Goal: Task Accomplishment & Management: Manage account settings

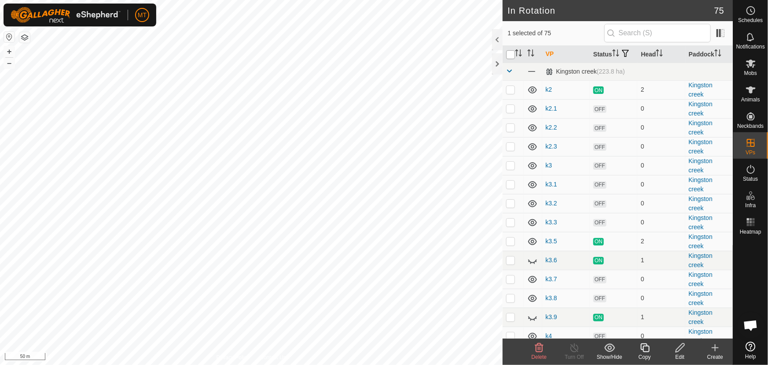
click at [510, 59] on input "checkbox" at bounding box center [510, 54] width 9 height 9
checkbox input "true"
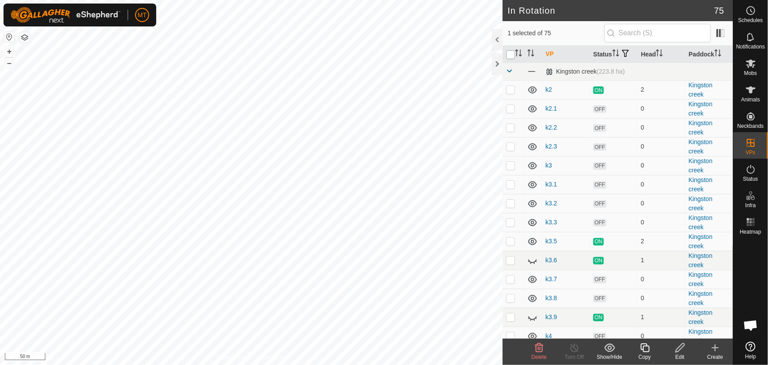
checkbox input "true"
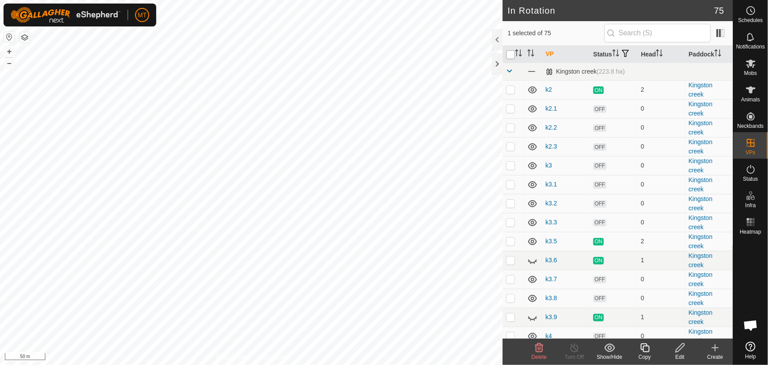
checkbox input "true"
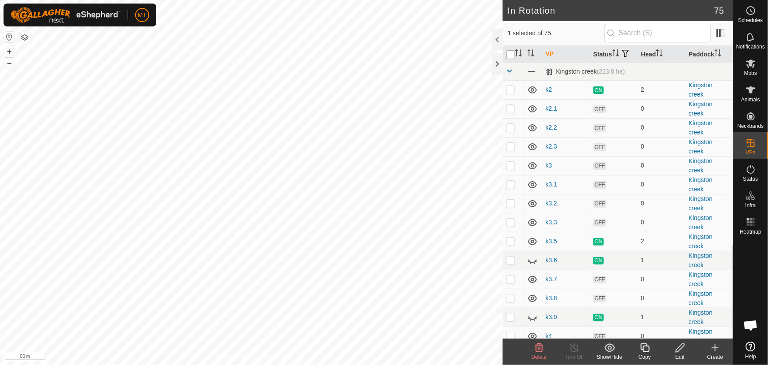
checkbox input "true"
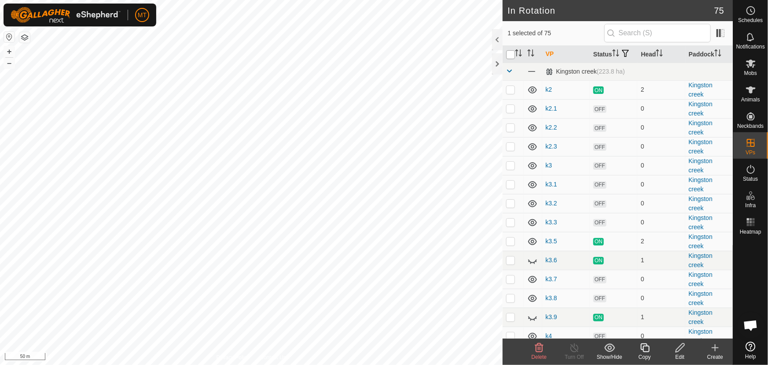
checkbox input "true"
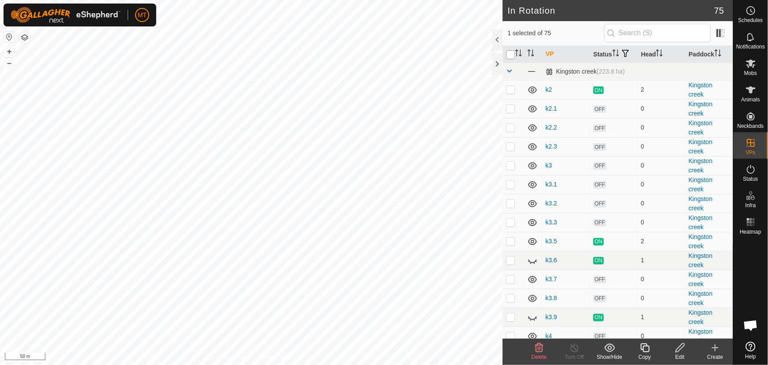
checkbox input "true"
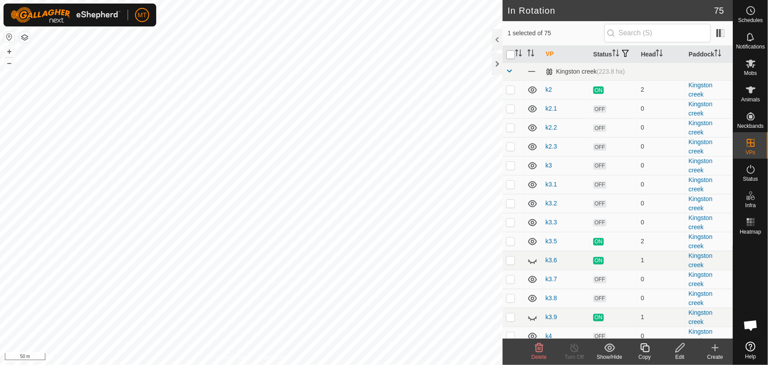
checkbox input "true"
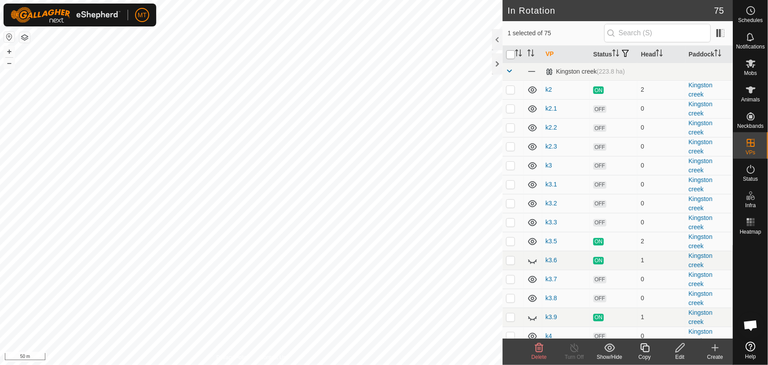
checkbox input "true"
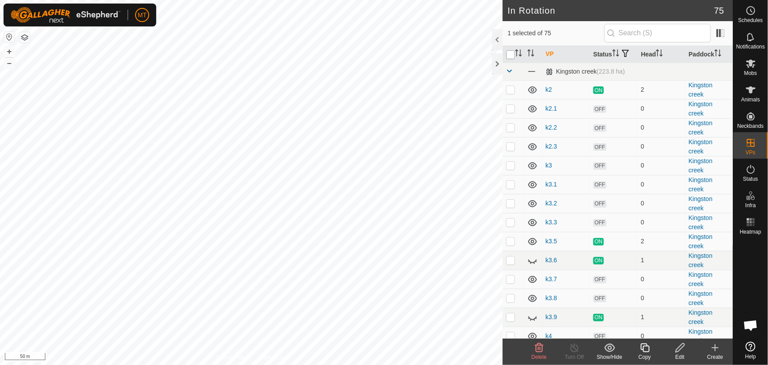
checkbox input "true"
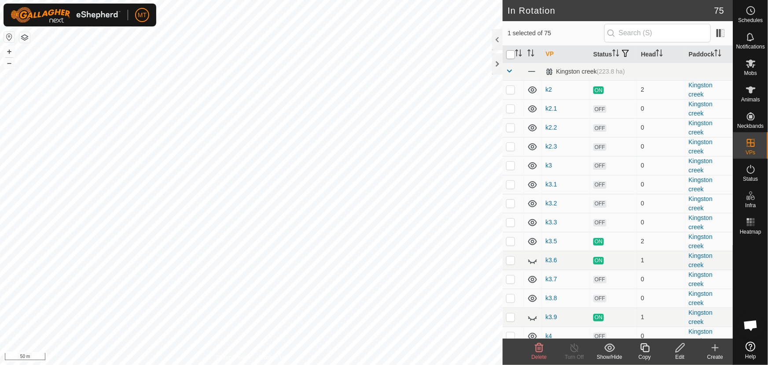
checkbox input "true"
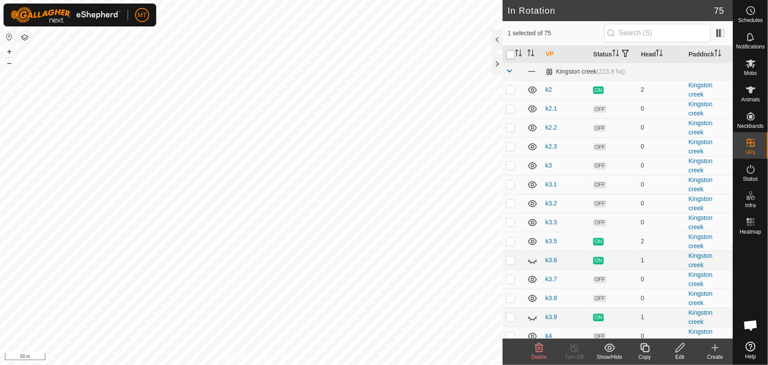
checkbox input "true"
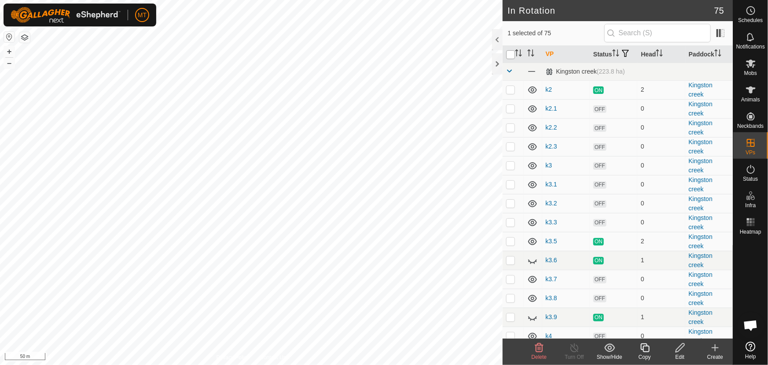
checkbox input "true"
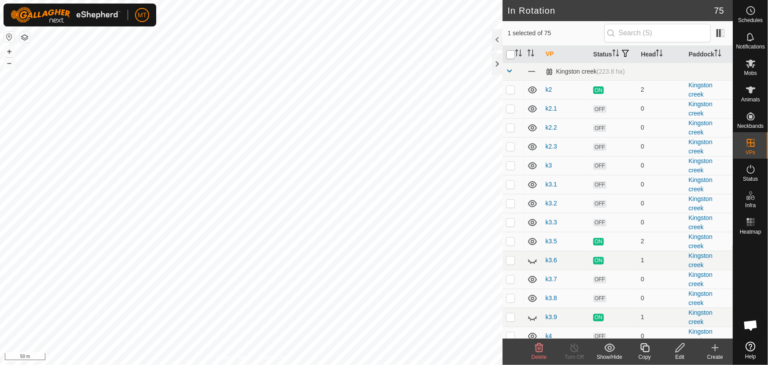
checkbox input "true"
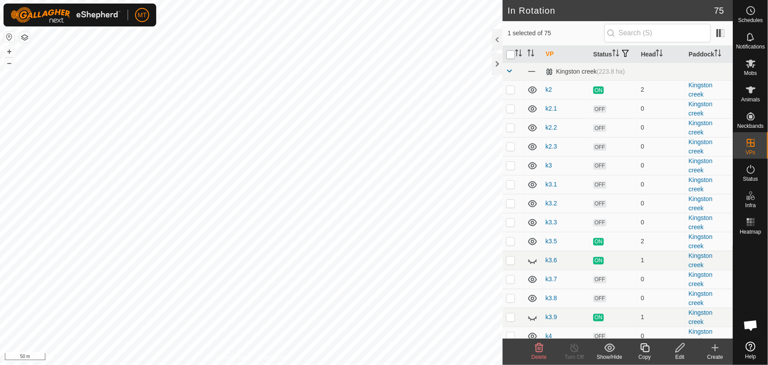
checkbox input "true"
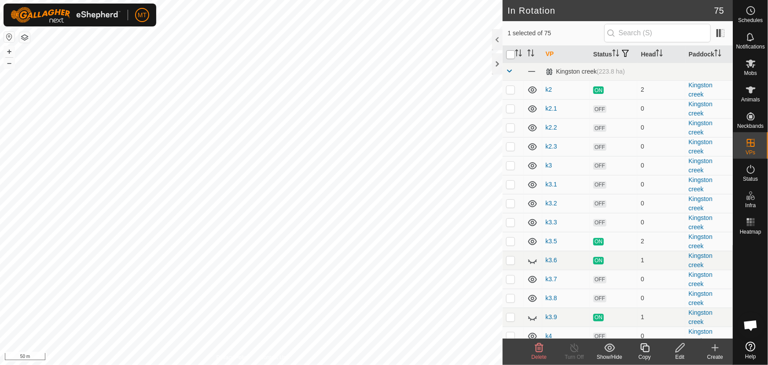
checkbox input "true"
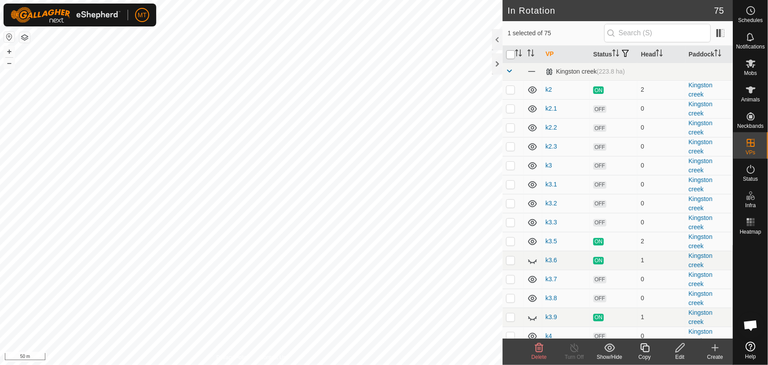
checkbox input "true"
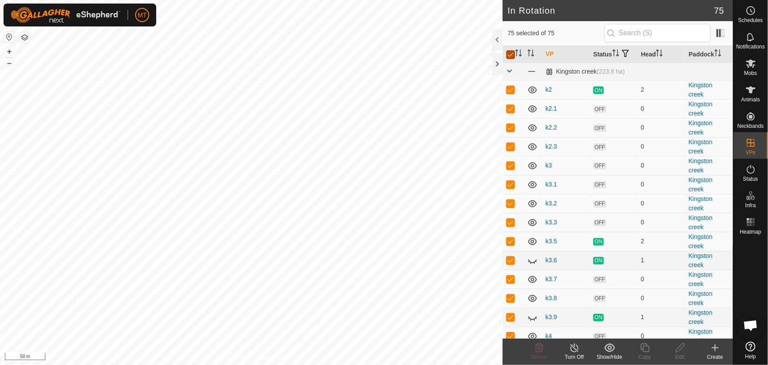
click at [510, 59] on input "checkbox" at bounding box center [510, 54] width 9 height 9
checkbox input "false"
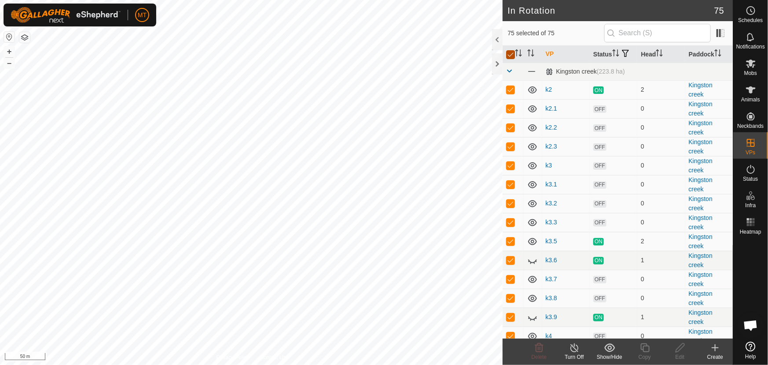
checkbox input "false"
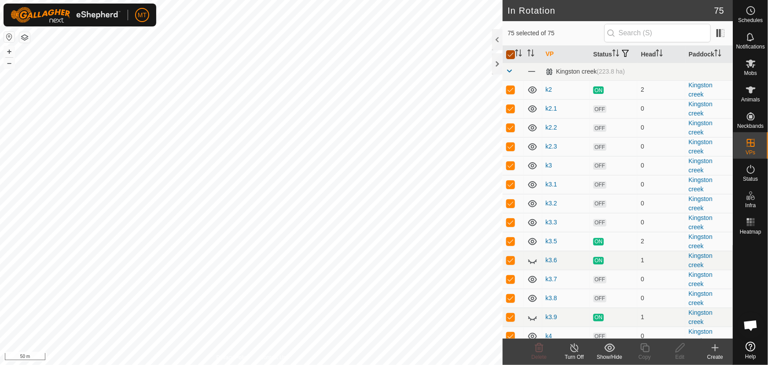
checkbox input "false"
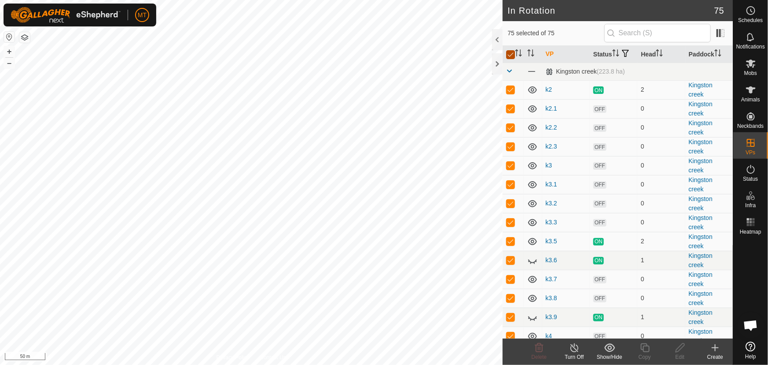
checkbox input "false"
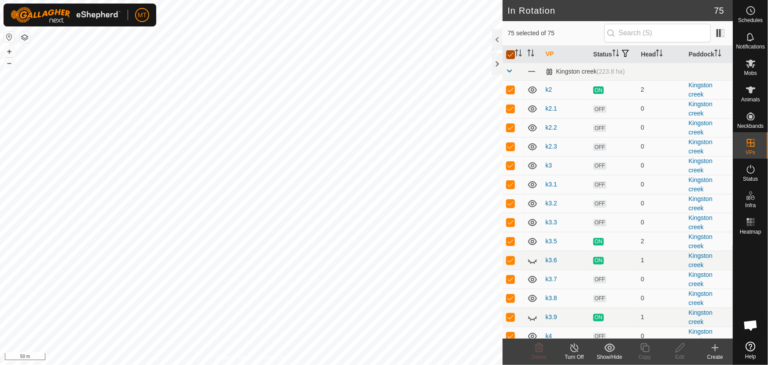
checkbox input "false"
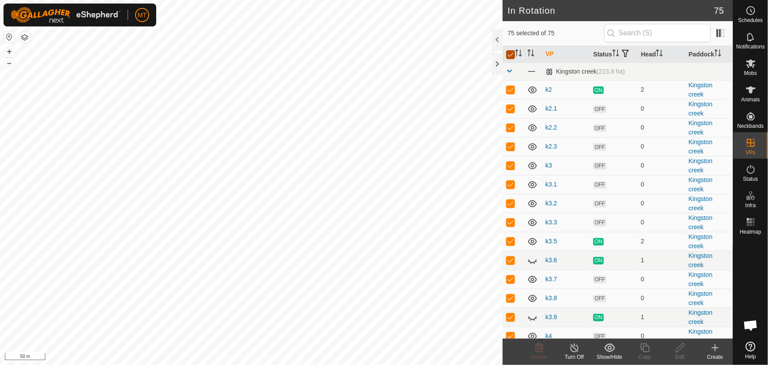
checkbox input "false"
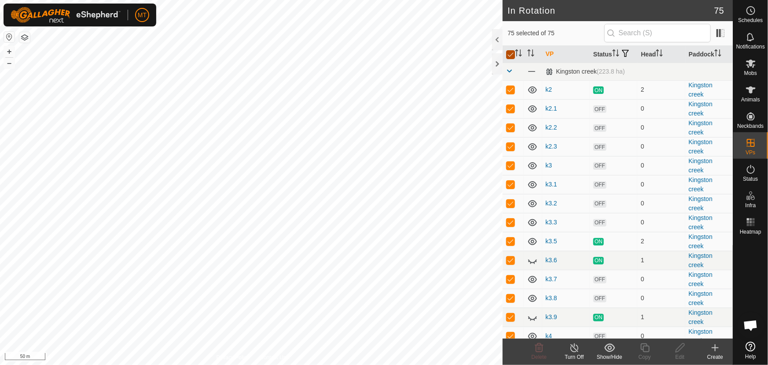
checkbox input "false"
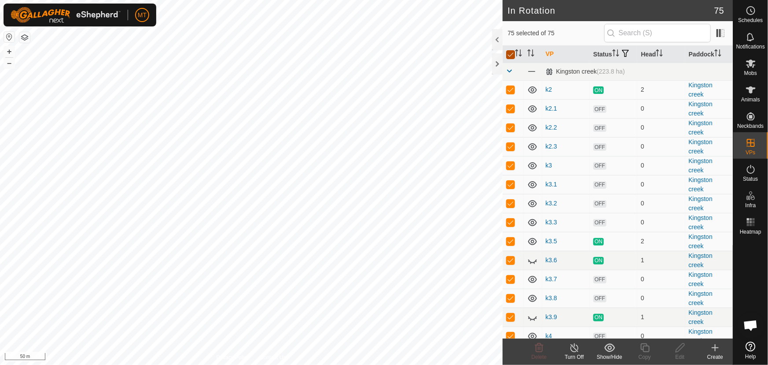
checkbox input "false"
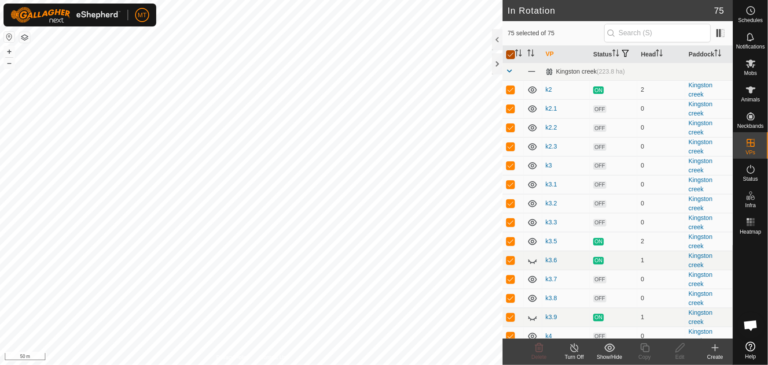
checkbox input "false"
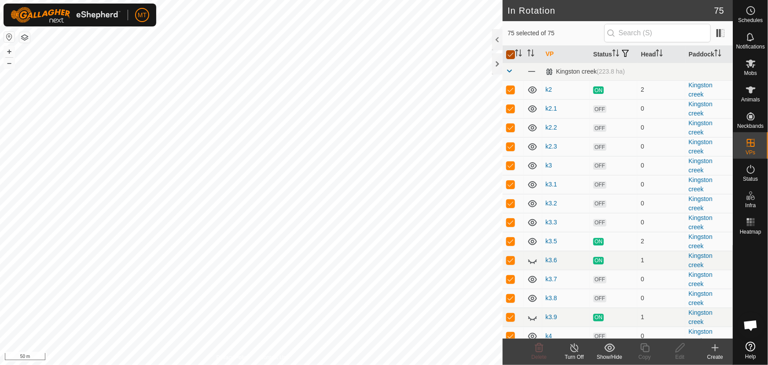
checkbox input "false"
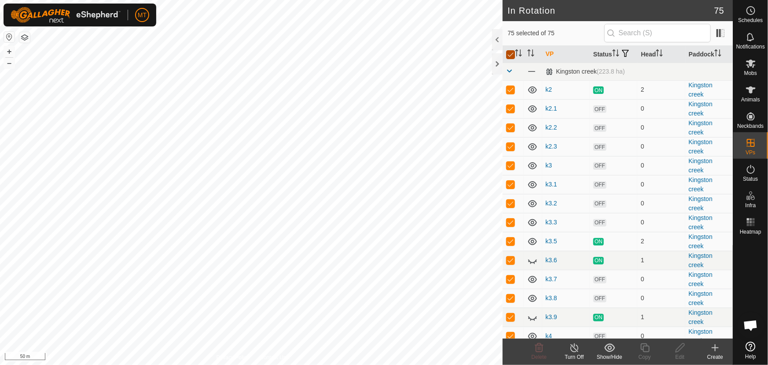
checkbox input "false"
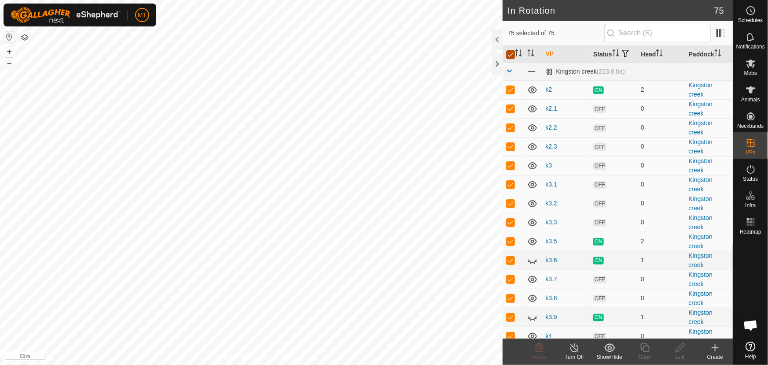
checkbox input "false"
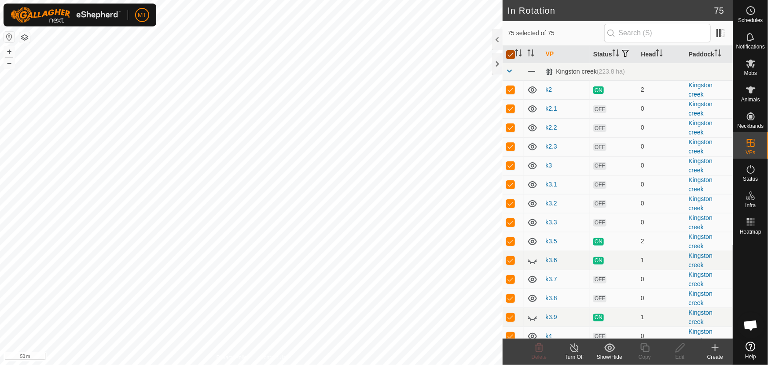
checkbox input "false"
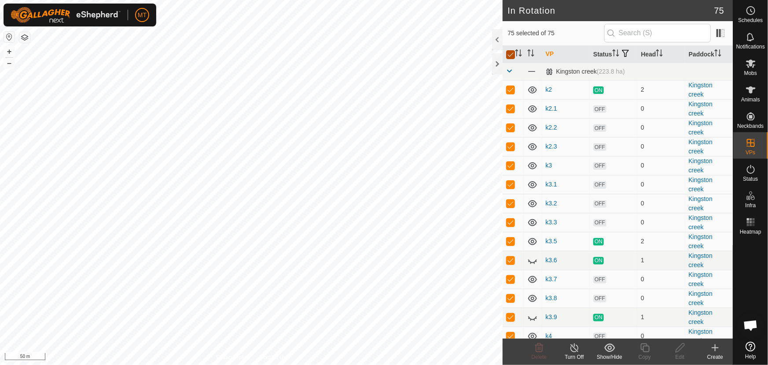
checkbox input "false"
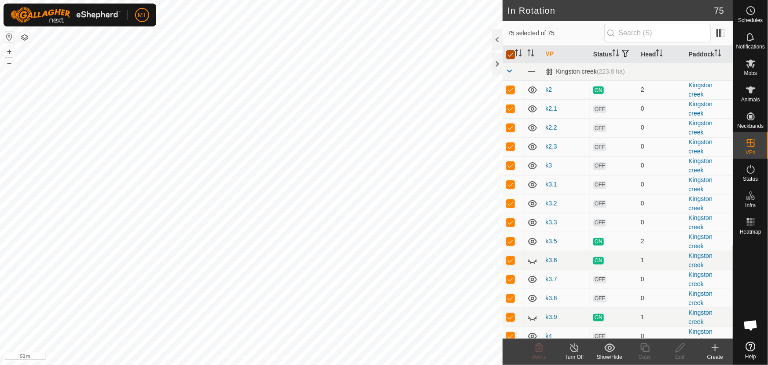
checkbox input "false"
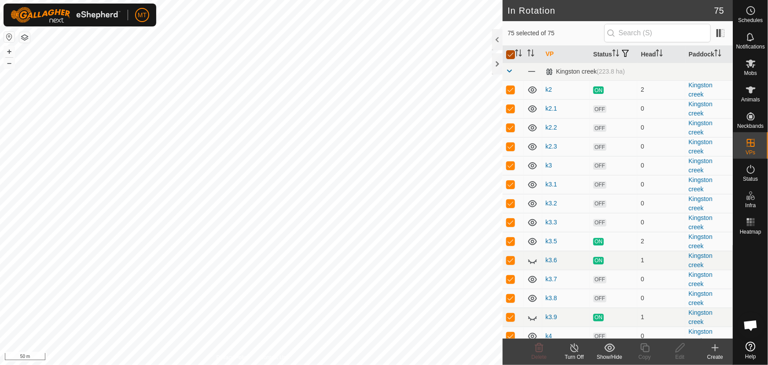
checkbox input "false"
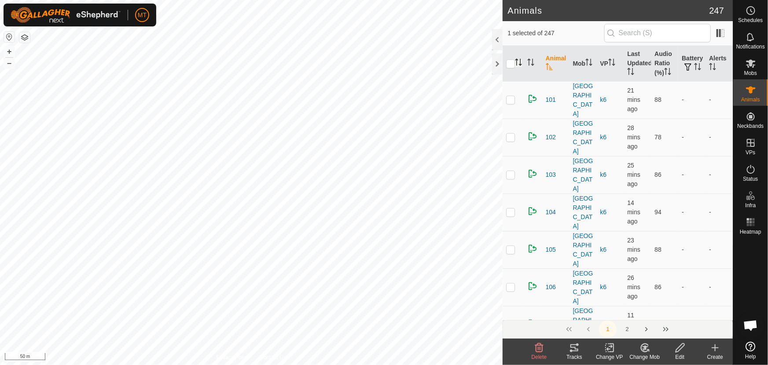
click at [520, 61] on icon "Activate to sort" at bounding box center [518, 62] width 7 height 7
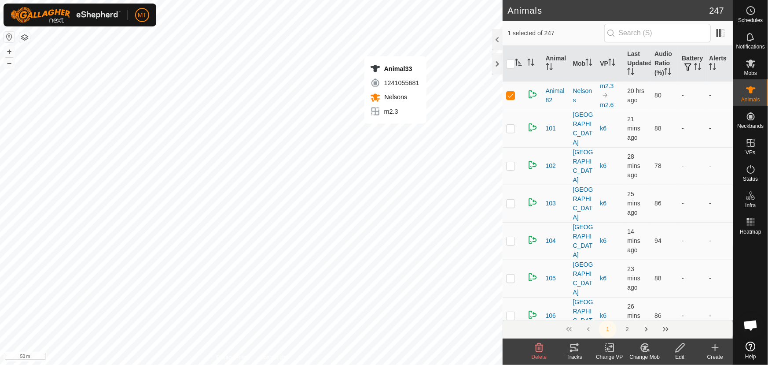
checkbox input "true"
checkbox input "false"
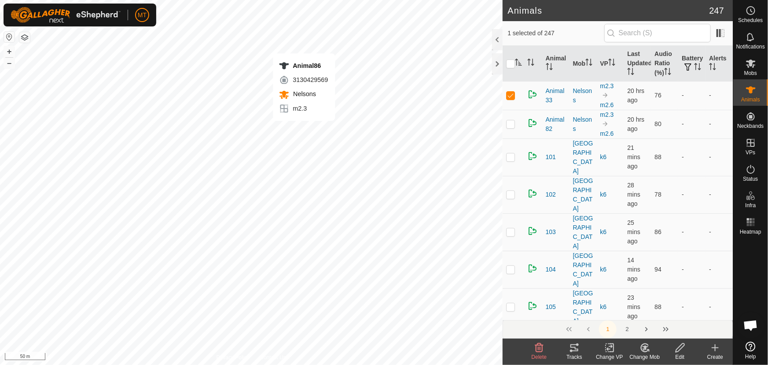
checkbox input "false"
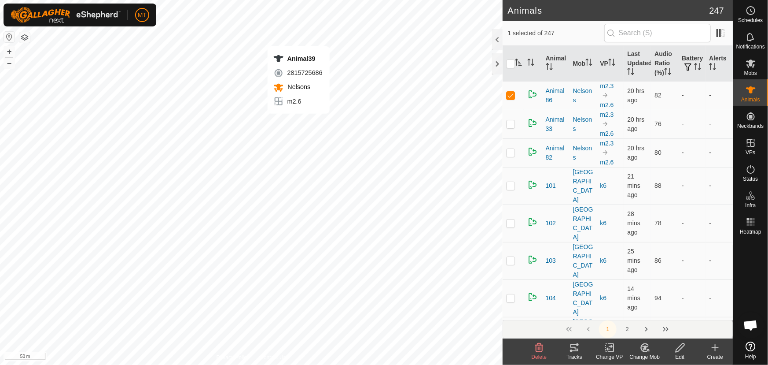
checkbox input "true"
checkbox input "false"
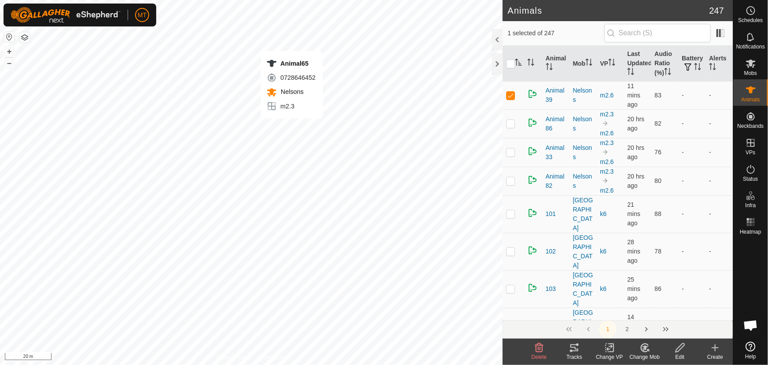
checkbox input "false"
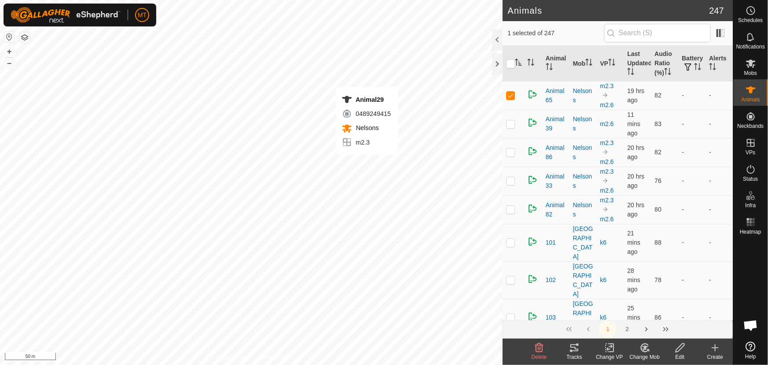
checkbox input "true"
checkbox input "false"
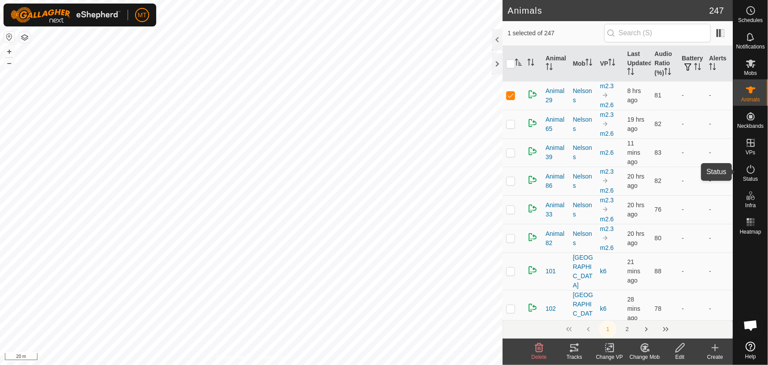
click at [749, 170] on icon at bounding box center [751, 169] width 11 height 11
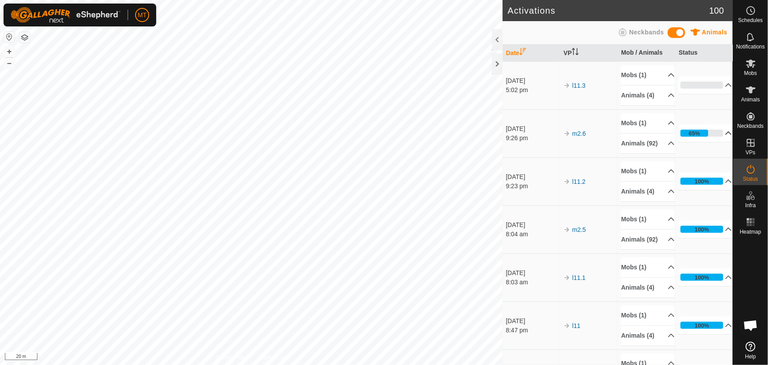
click at [718, 135] on p-accordion-header "65%" at bounding box center [705, 133] width 53 height 18
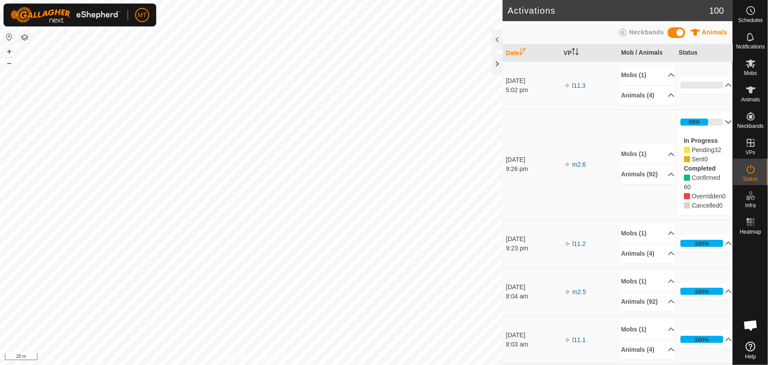
click at [688, 119] on p-accordion-header "65%" at bounding box center [705, 122] width 53 height 18
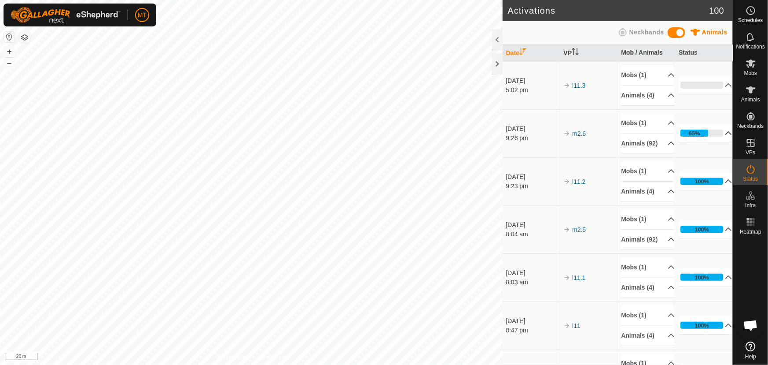
click at [711, 136] on p-accordion-header "65%" at bounding box center [705, 133] width 53 height 18
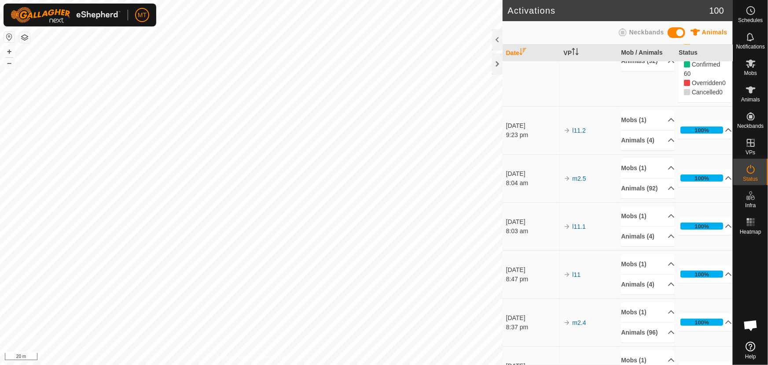
scroll to position [40, 0]
